Goal: Task Accomplishment & Management: Complete application form

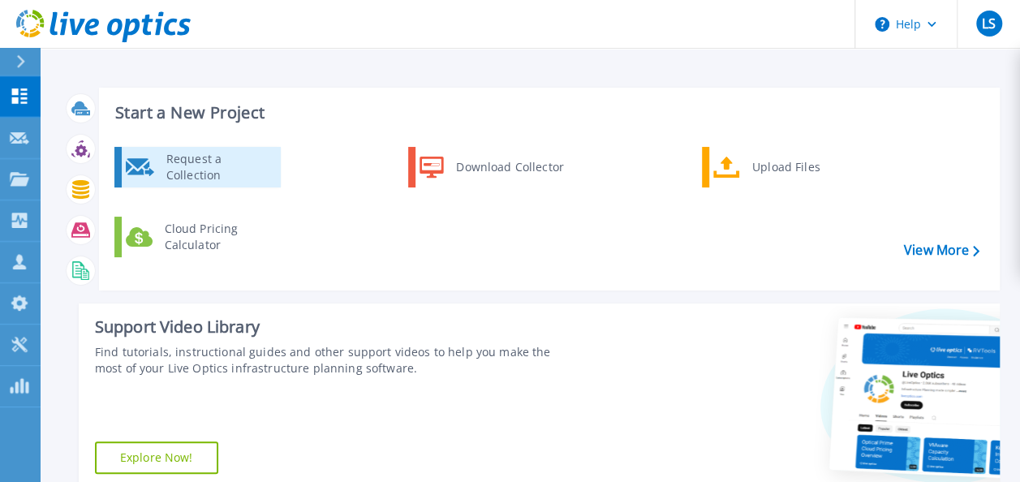
click at [185, 170] on div "Request a Collection" at bounding box center [217, 167] width 119 height 32
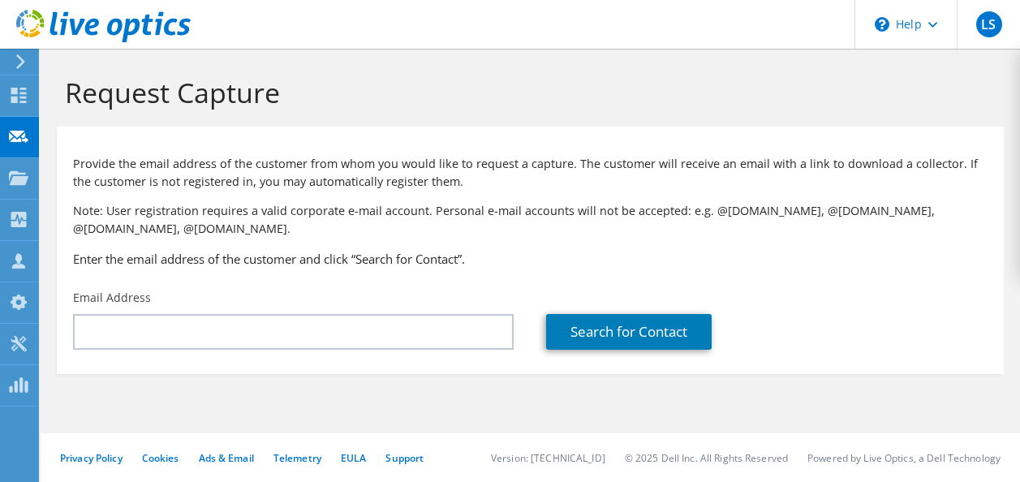
click at [405, 345] on input "text" at bounding box center [293, 332] width 441 height 36
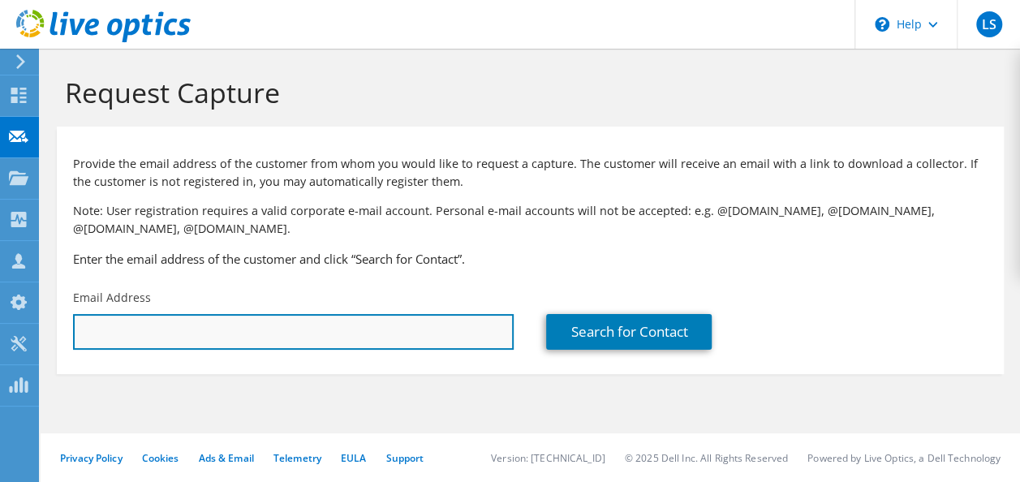
click at [326, 323] on input "text" at bounding box center [293, 332] width 441 height 36
paste input "divakar_i@wheelsindia.com"
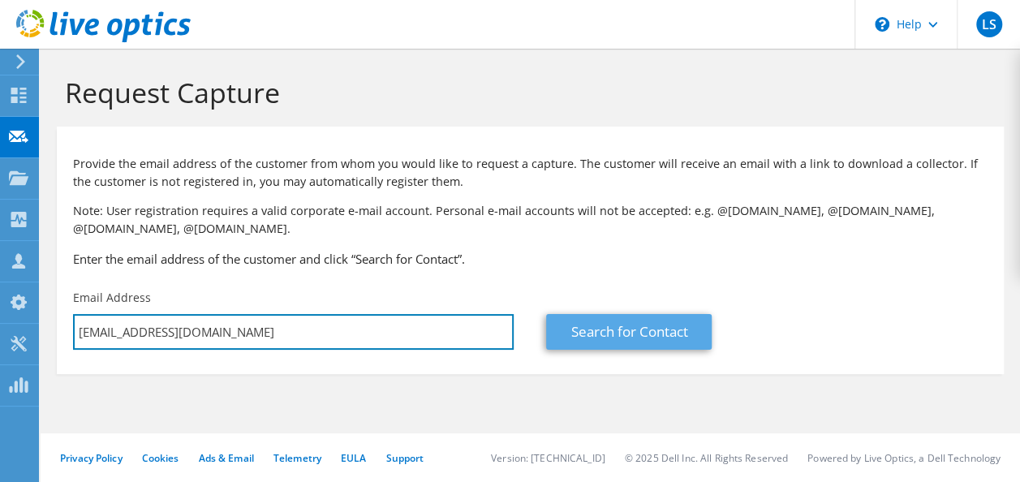
type input "divakar_i@wheelsindia.com"
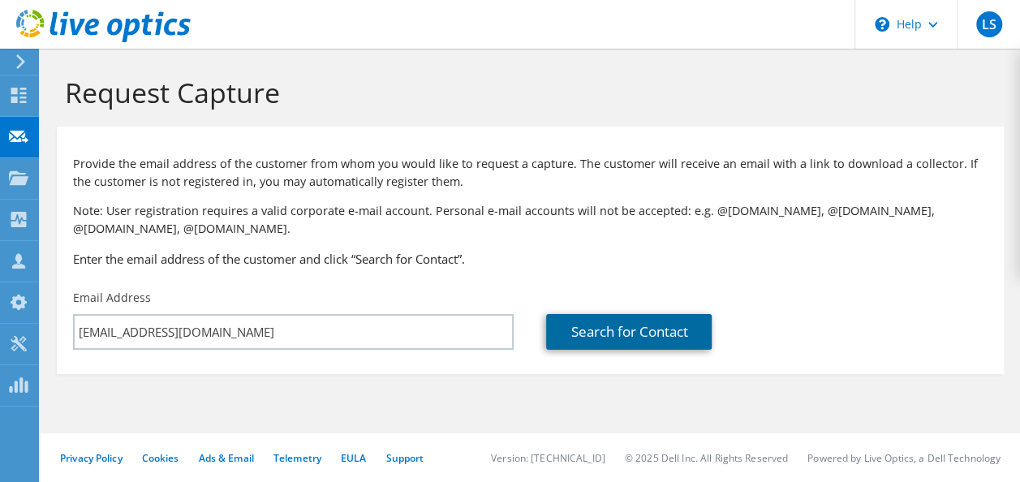
click at [586, 334] on link "Search for Contact" at bounding box center [629, 332] width 166 height 36
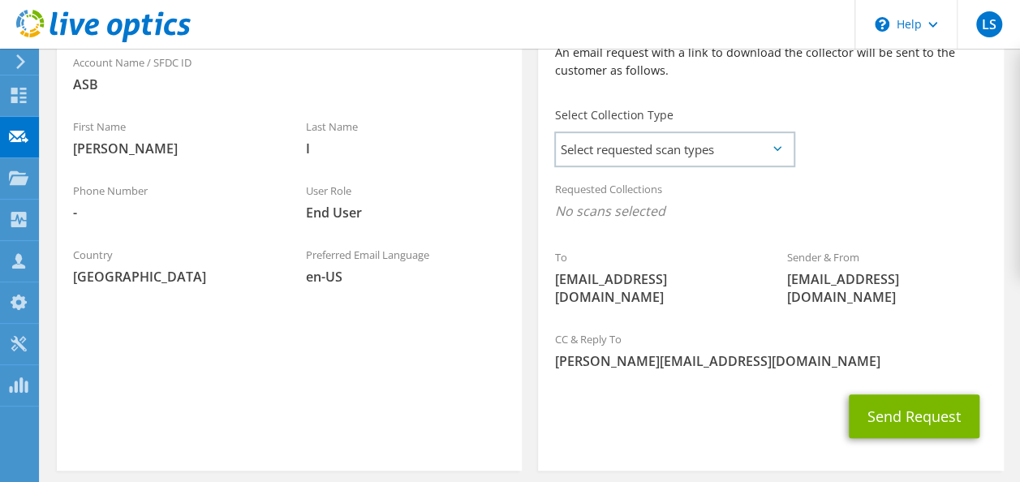
scroll to position [411, 0]
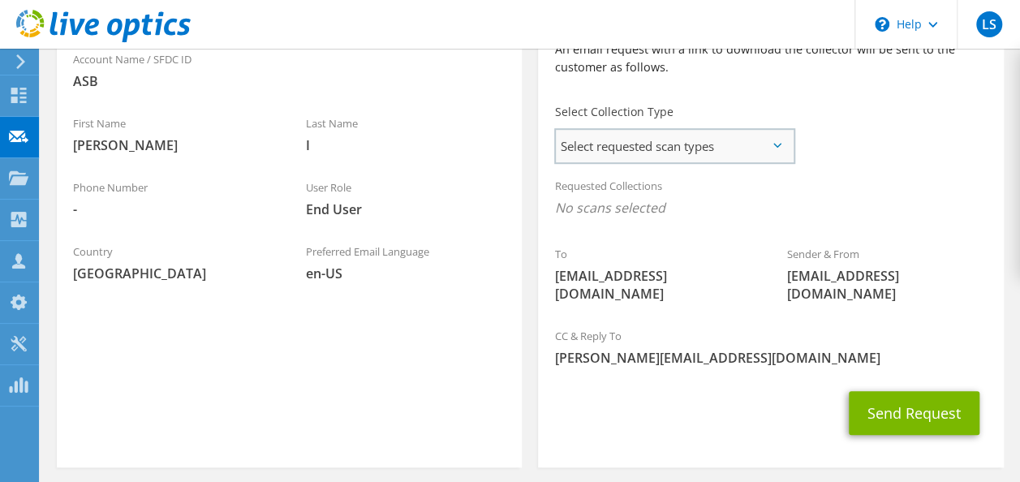
click at [665, 158] on span "Select requested scan types" at bounding box center [674, 146] width 237 height 32
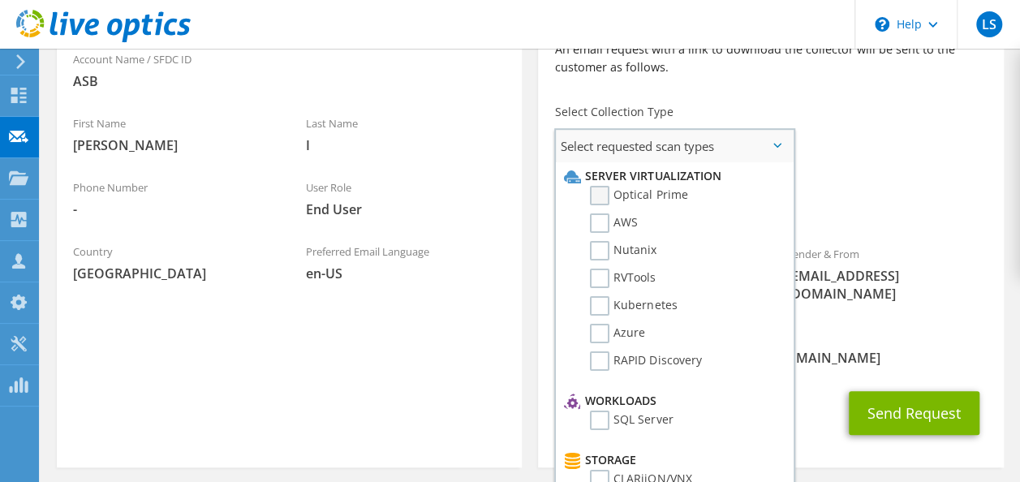
click at [605, 194] on label "Optical Prime" at bounding box center [638, 195] width 97 height 19
click at [0, 0] on input "Optical Prime" at bounding box center [0, 0] width 0 height 0
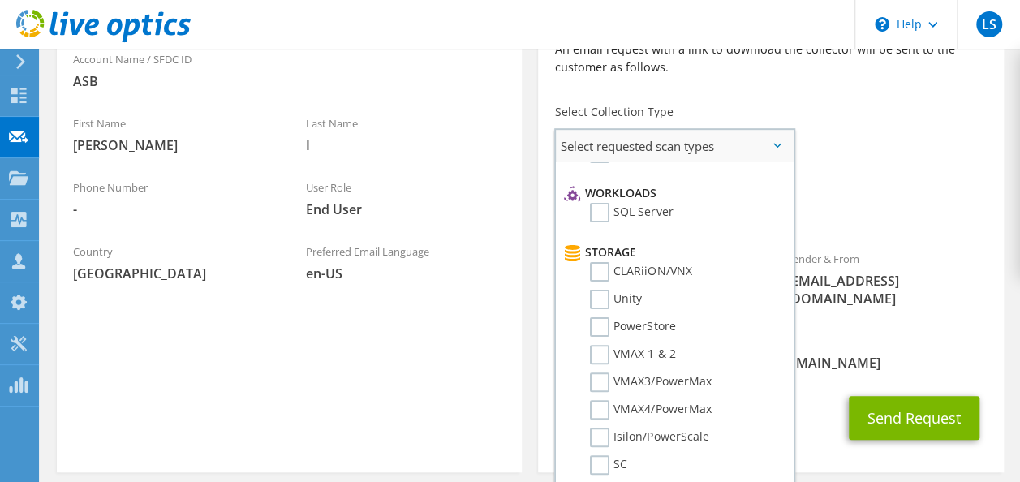
scroll to position [772, 0]
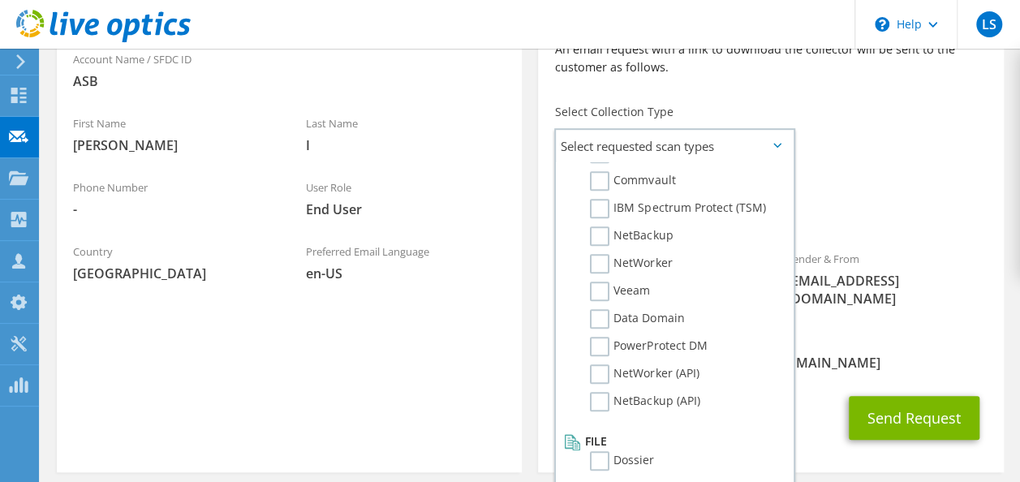
click at [913, 208] on span "Optical Prime" at bounding box center [770, 212] width 433 height 27
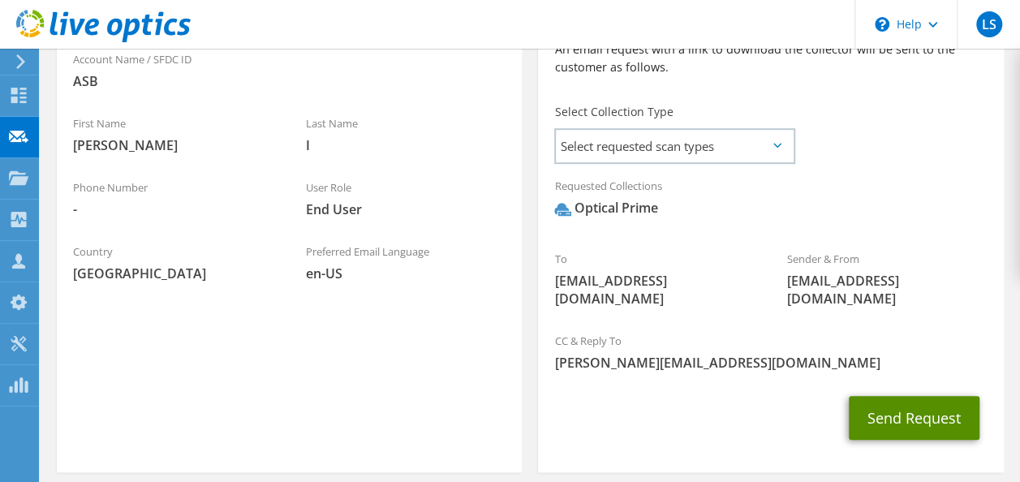
click at [886, 396] on button "Send Request" at bounding box center [914, 418] width 131 height 44
